Goal: Task Accomplishment & Management: Manage account settings

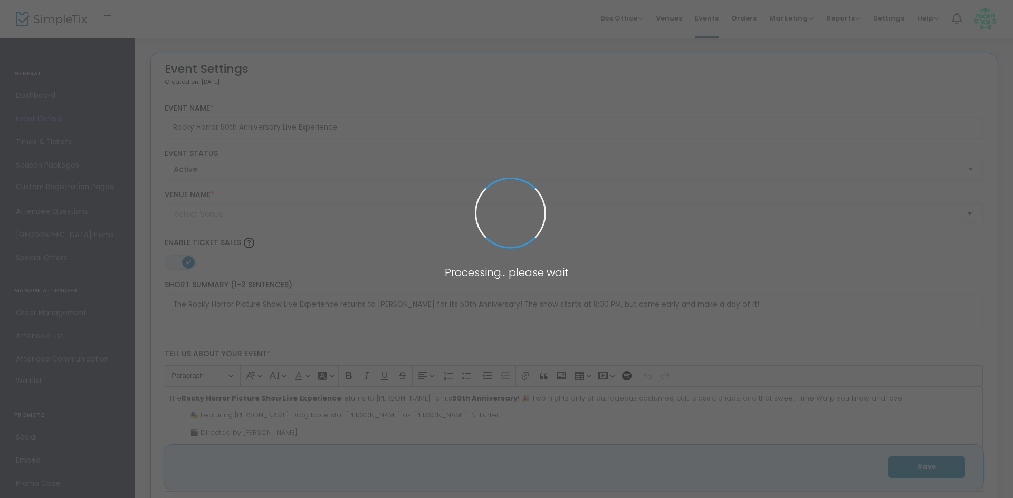
type input "The Sound Garden at [PERSON_NAME][GEOGRAPHIC_DATA]"
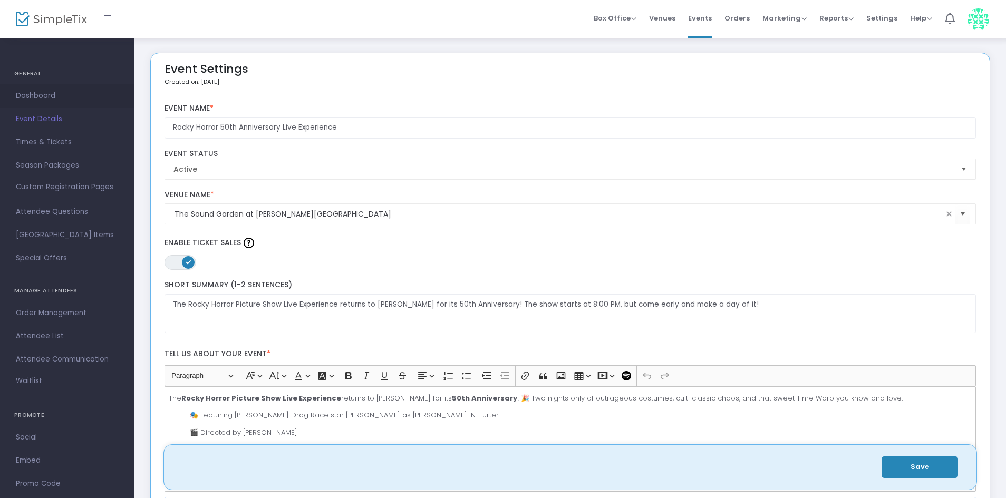
click at [30, 98] on span "Dashboard" at bounding box center [67, 96] width 103 height 14
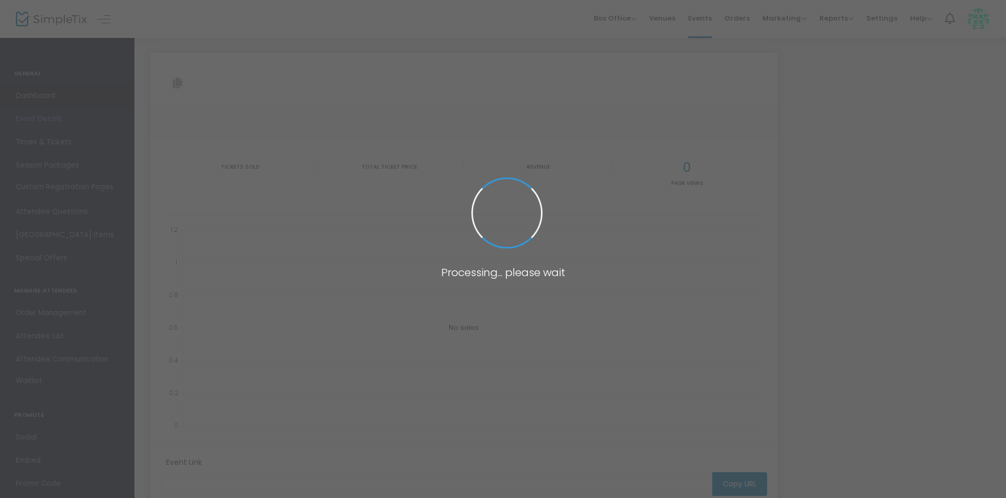
type input "[URL][DOMAIN_NAME]"
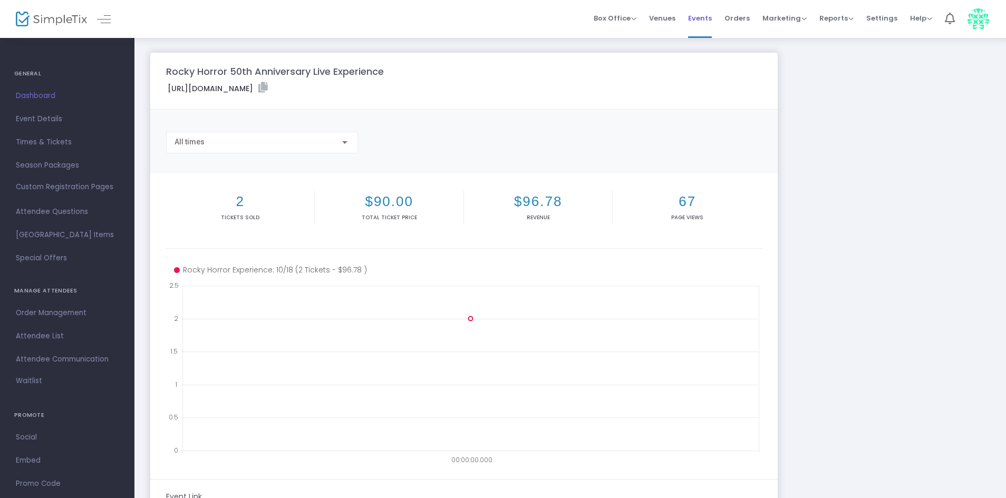
click at [703, 21] on span "Events" at bounding box center [700, 18] width 24 height 27
